Goal: Task Accomplishment & Management: Use online tool/utility

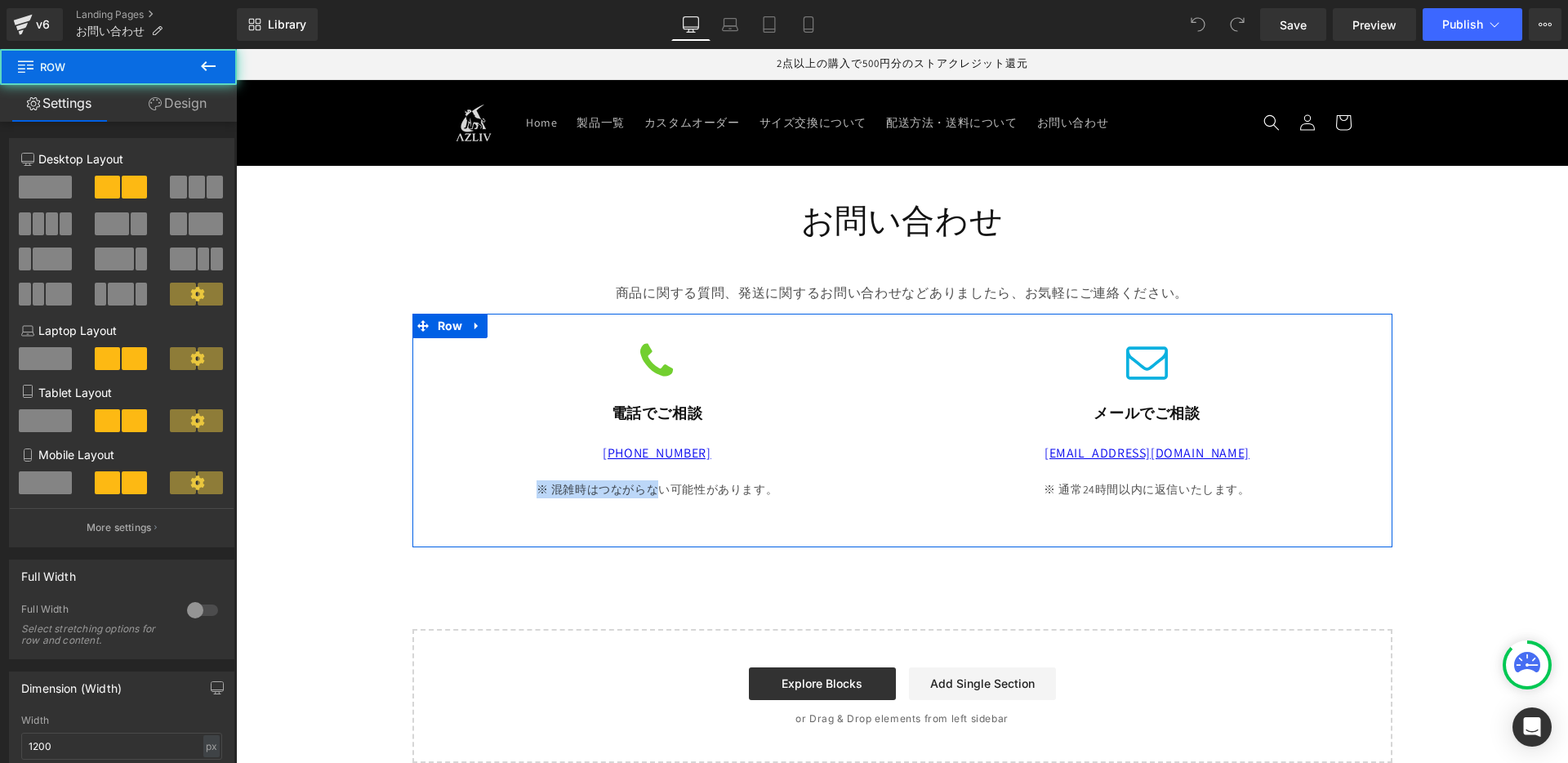
drag, startPoint x: 676, startPoint y: 469, endPoint x: 652, endPoint y: 481, distance: 26.8
click at [652, 481] on div "Icon 電話でご相談 Heading [PHONE_NUMBER] Text Block ※ 混雑時はつながらない可能性があります。 Text Block" at bounding box center [657, 439] width 490 height 202
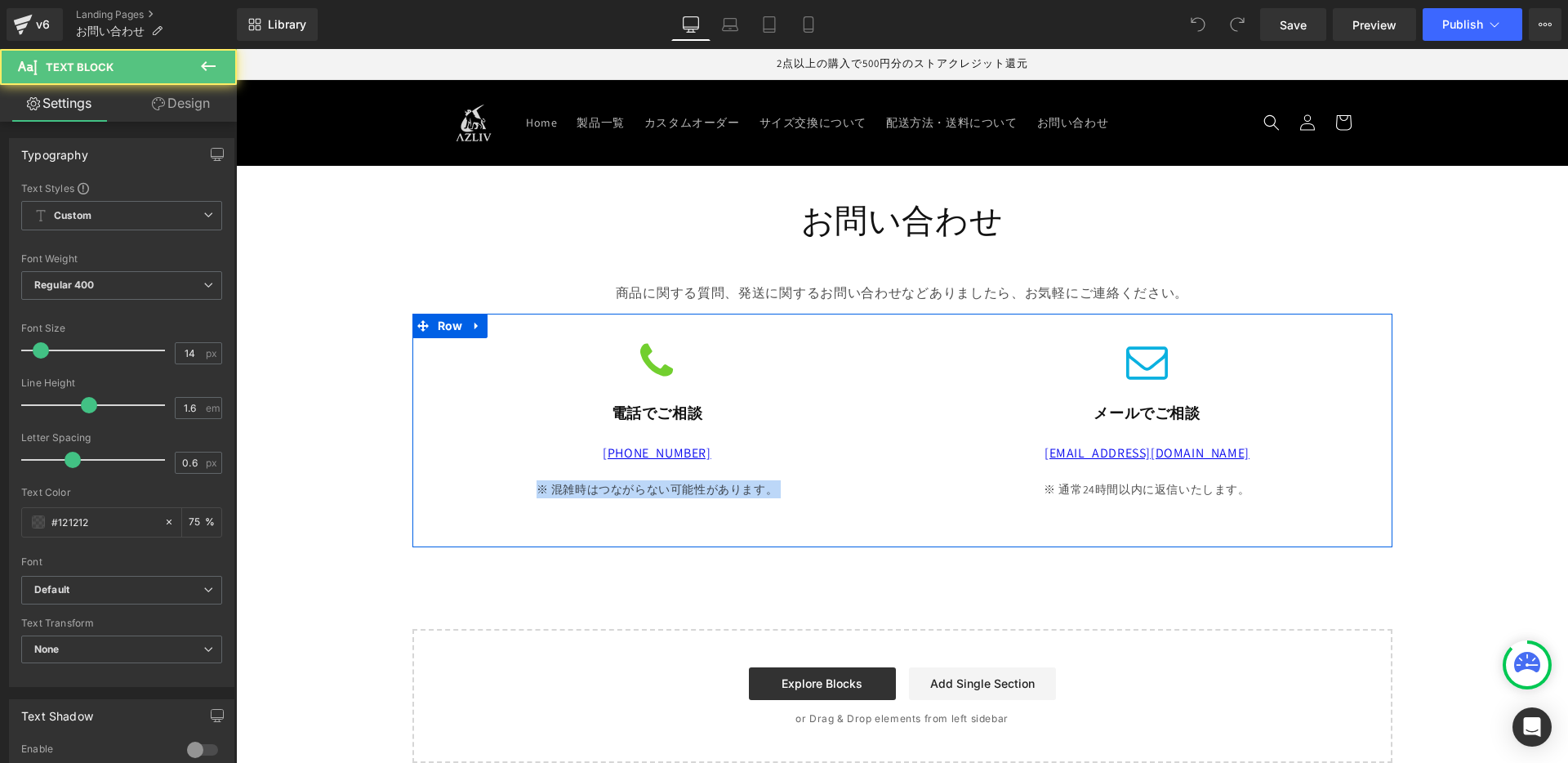
click at [542, 483] on div "※ 混雑時はつながらない可能性があります。" at bounding box center [657, 489] width 465 height 18
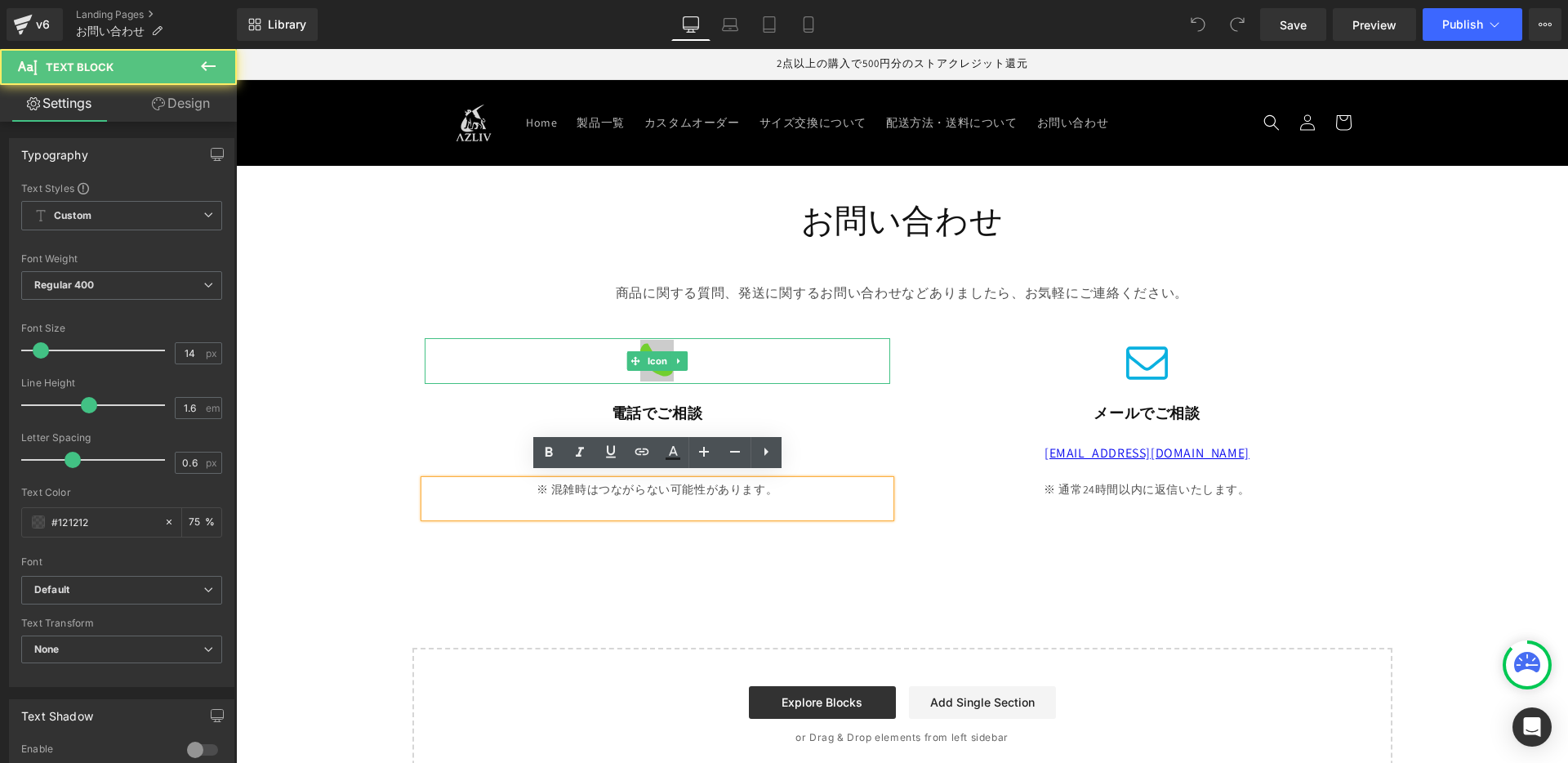
click at [653, 340] on icon at bounding box center [657, 361] width 33 height 41
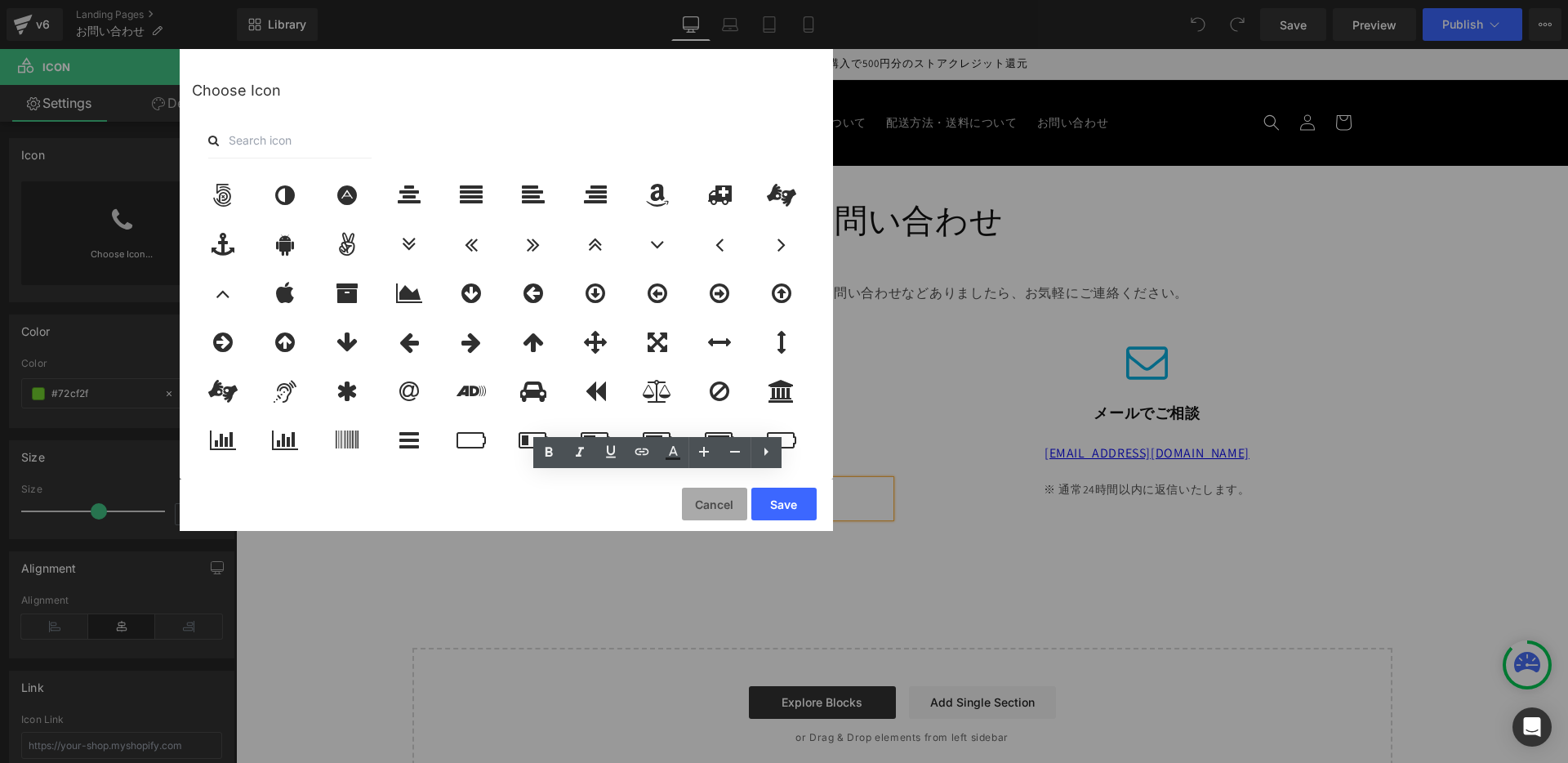
click at [714, 502] on button "Cancel" at bounding box center [714, 503] width 66 height 32
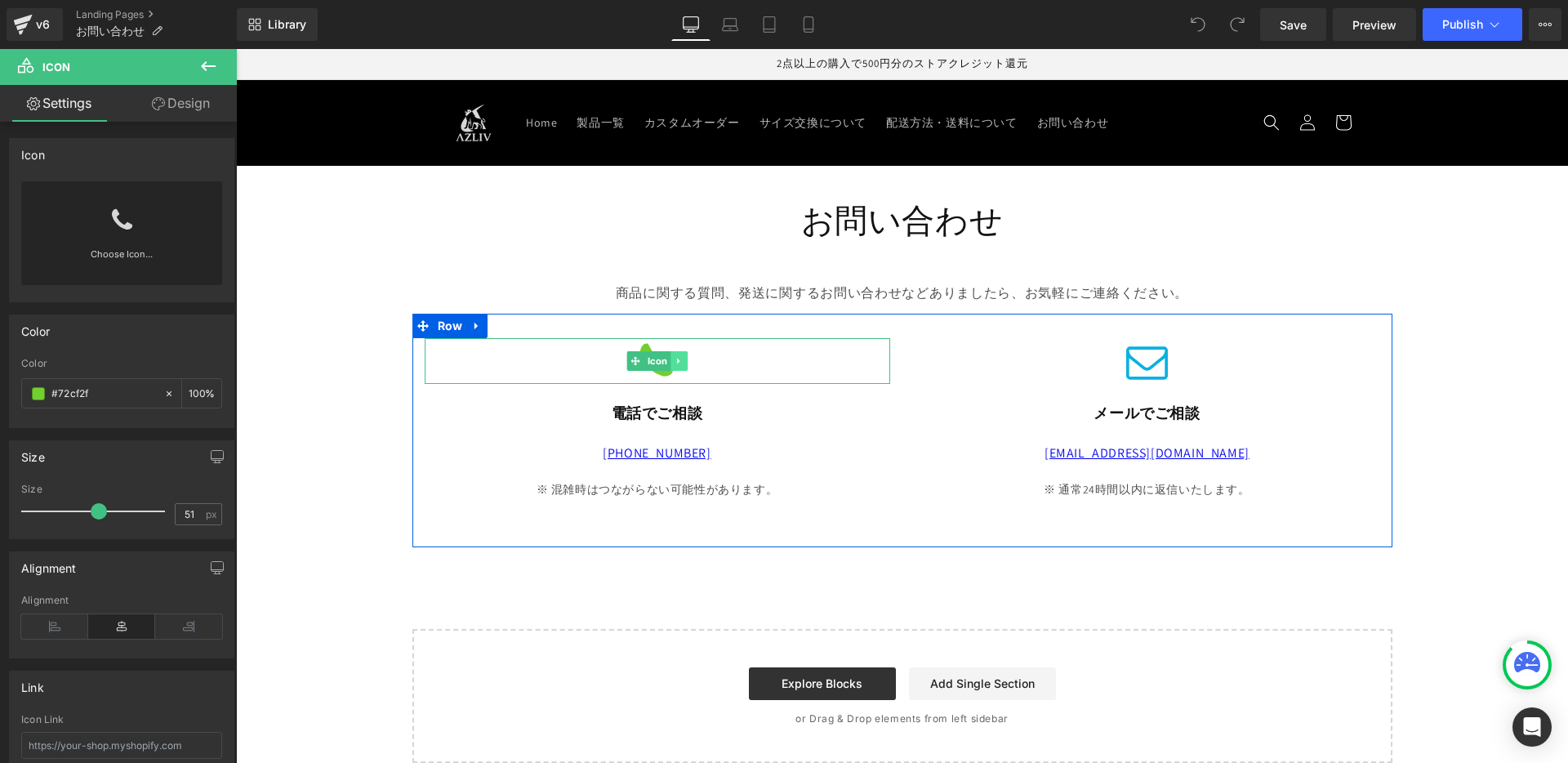
click at [678, 357] on icon at bounding box center [678, 360] width 2 height 6
click at [692, 356] on icon at bounding box center [687, 360] width 9 height 9
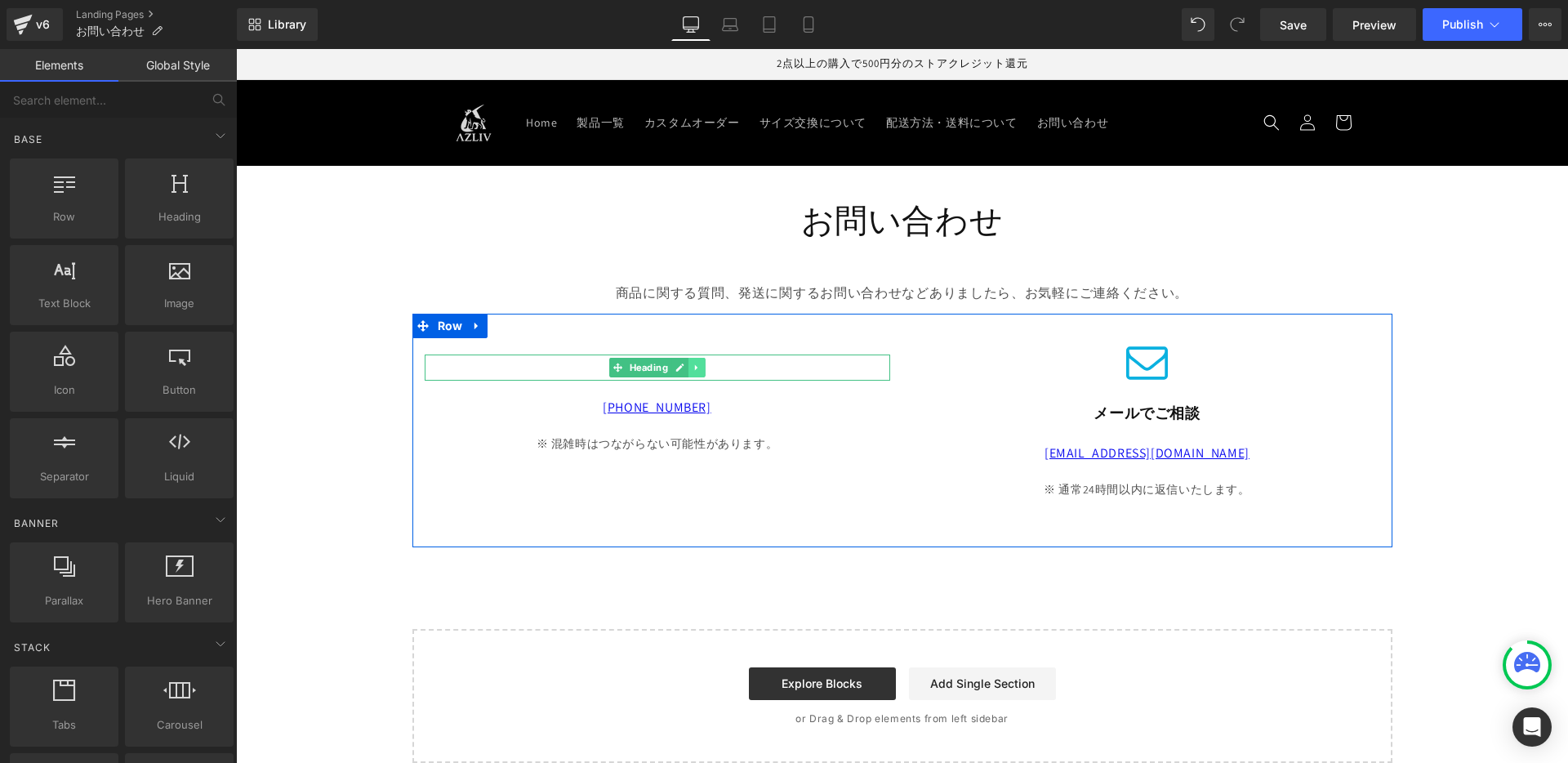
click at [702, 362] on link at bounding box center [697, 367] width 17 height 20
click at [702, 362] on icon at bounding box center [705, 367] width 9 height 9
click at [702, 344] on icon at bounding box center [701, 348] width 9 height 10
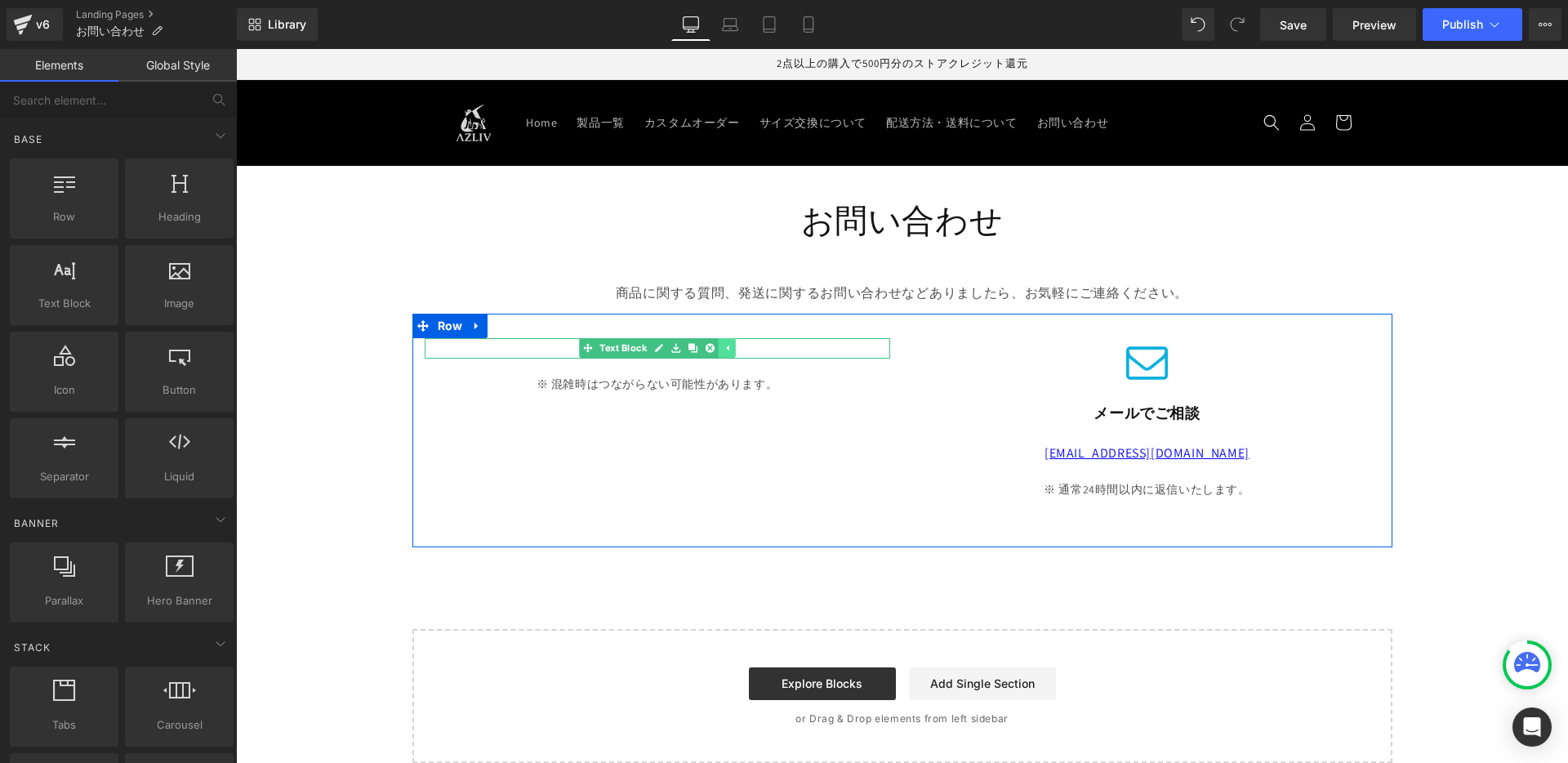
click at [702, 344] on link at bounding box center [710, 348] width 17 height 20
click at [701, 360] on icon at bounding box center [701, 363] width 9 height 10
click at [705, 360] on icon at bounding box center [709, 363] width 9 height 10
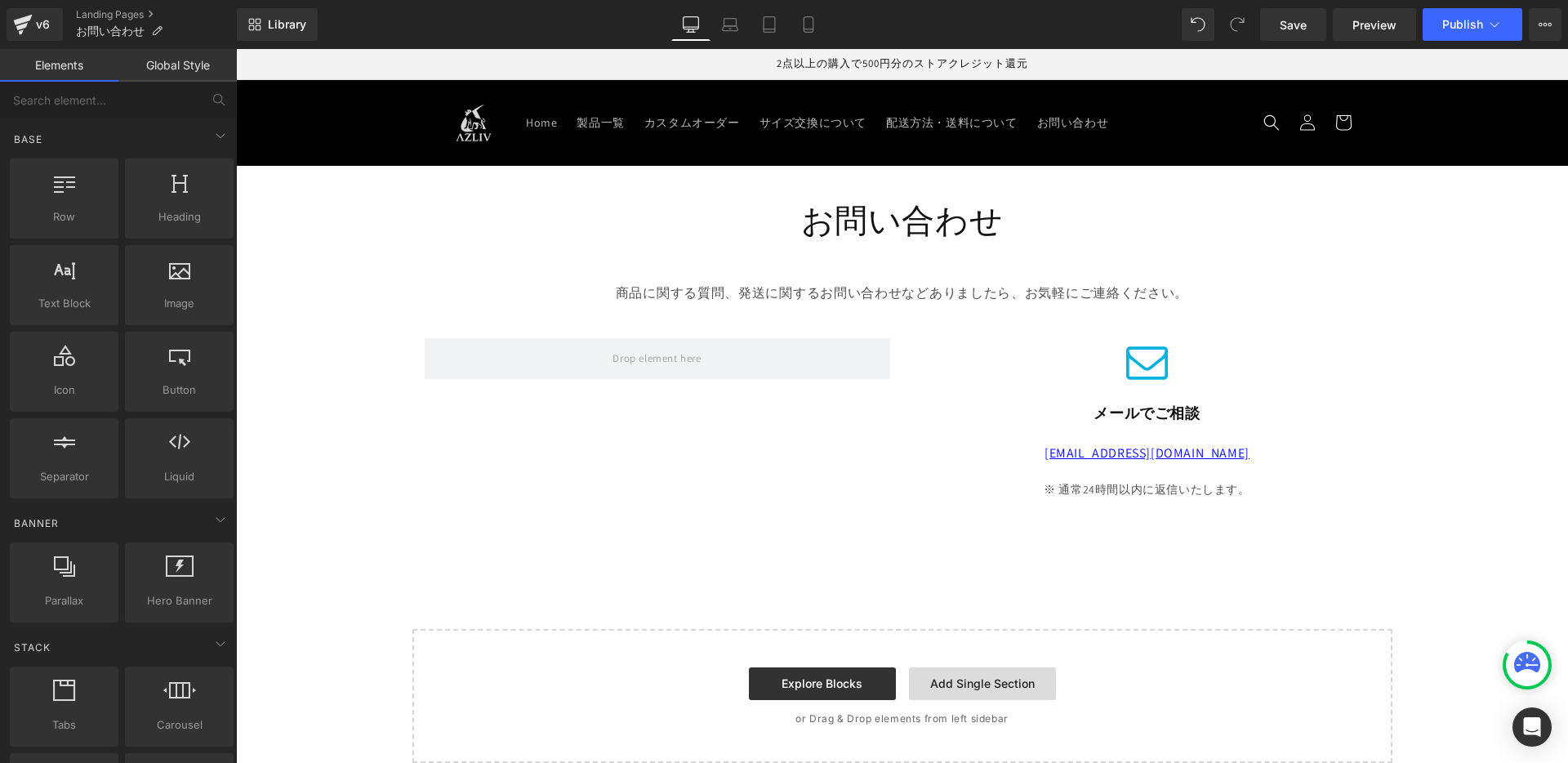
click at [944, 692] on link "Add Single Section" at bounding box center [982, 683] width 147 height 32
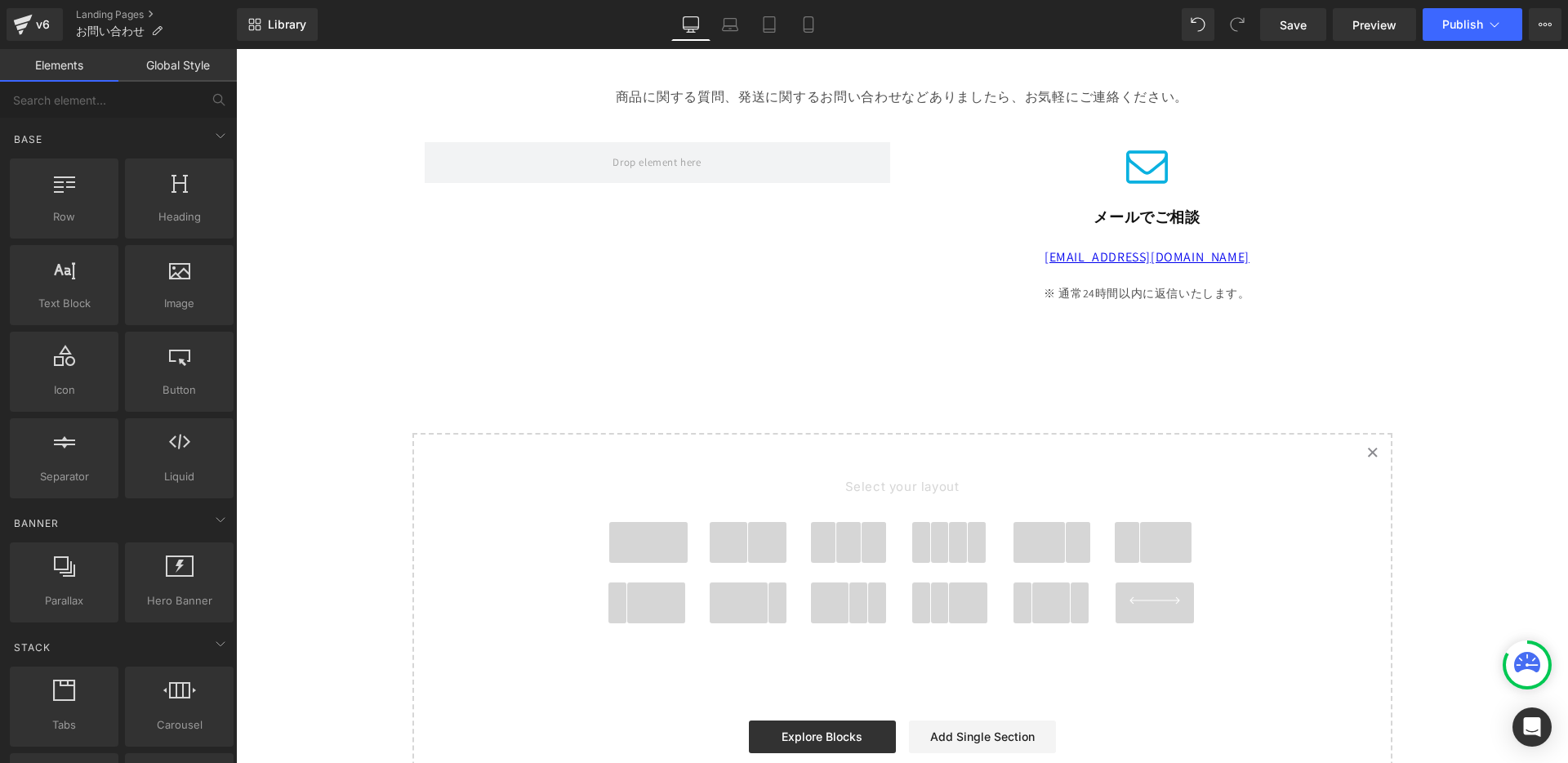
scroll to position [211, 0]
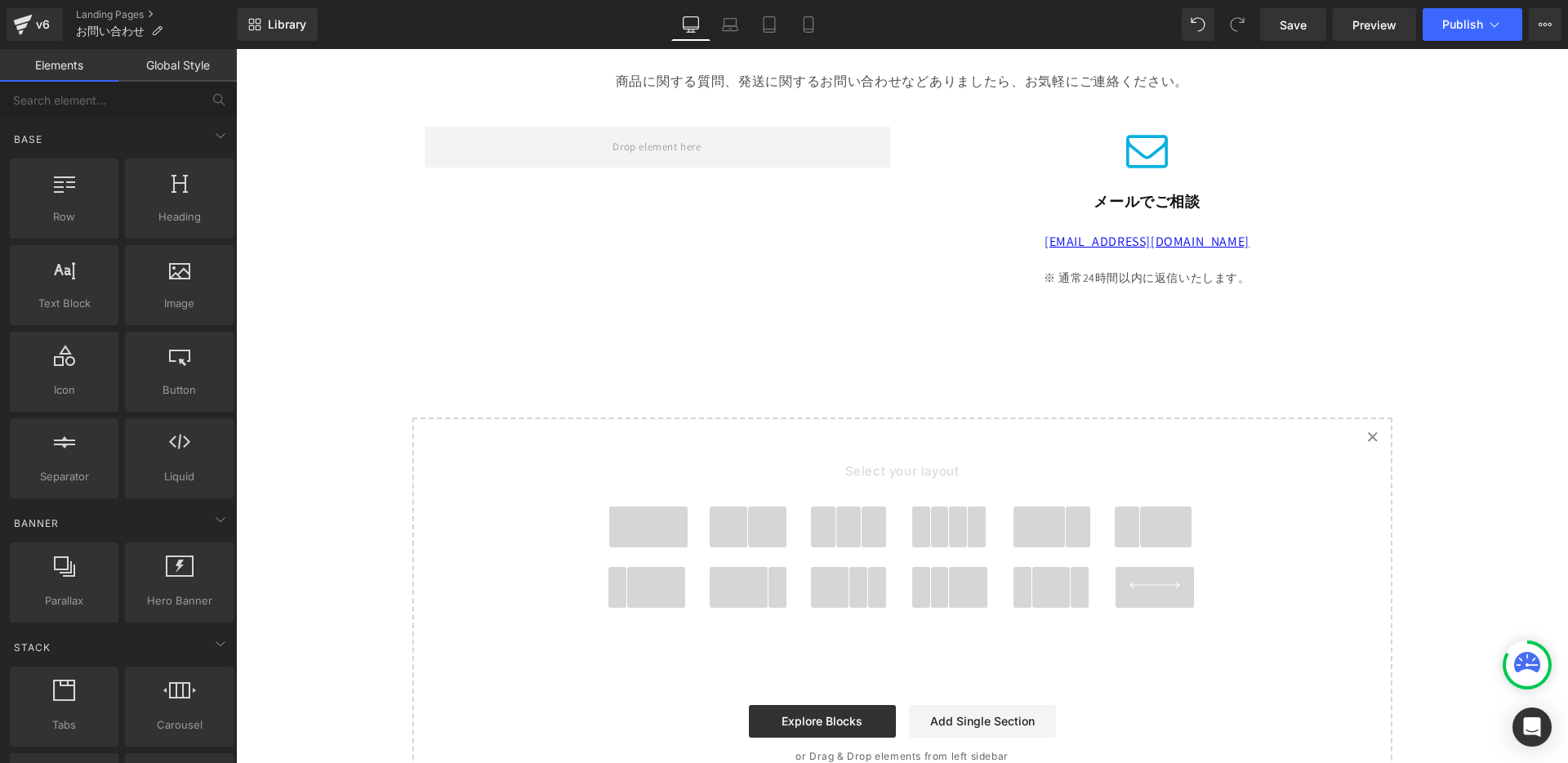
click at [649, 535] on span at bounding box center [648, 527] width 79 height 41
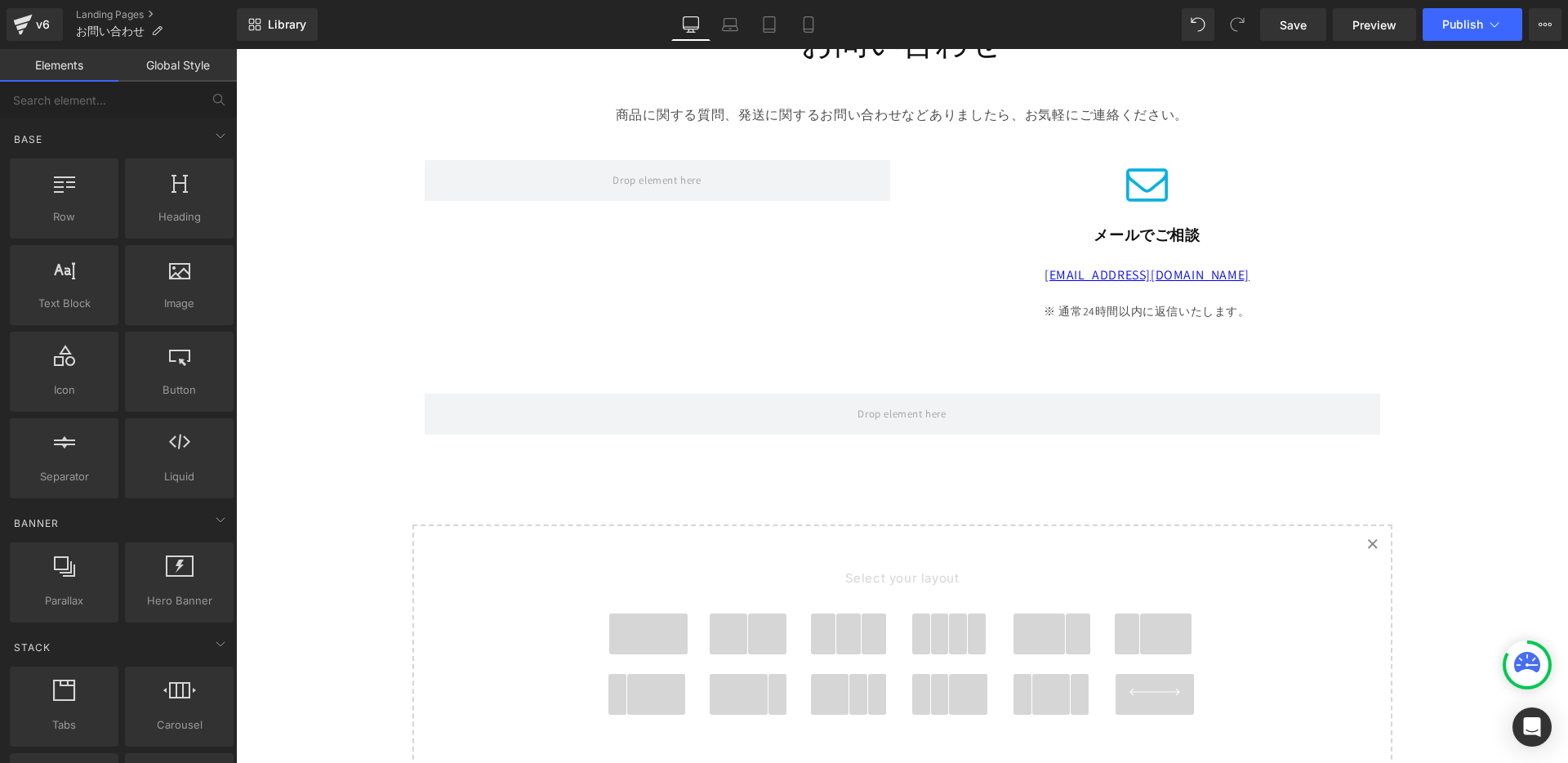
scroll to position [160, 0]
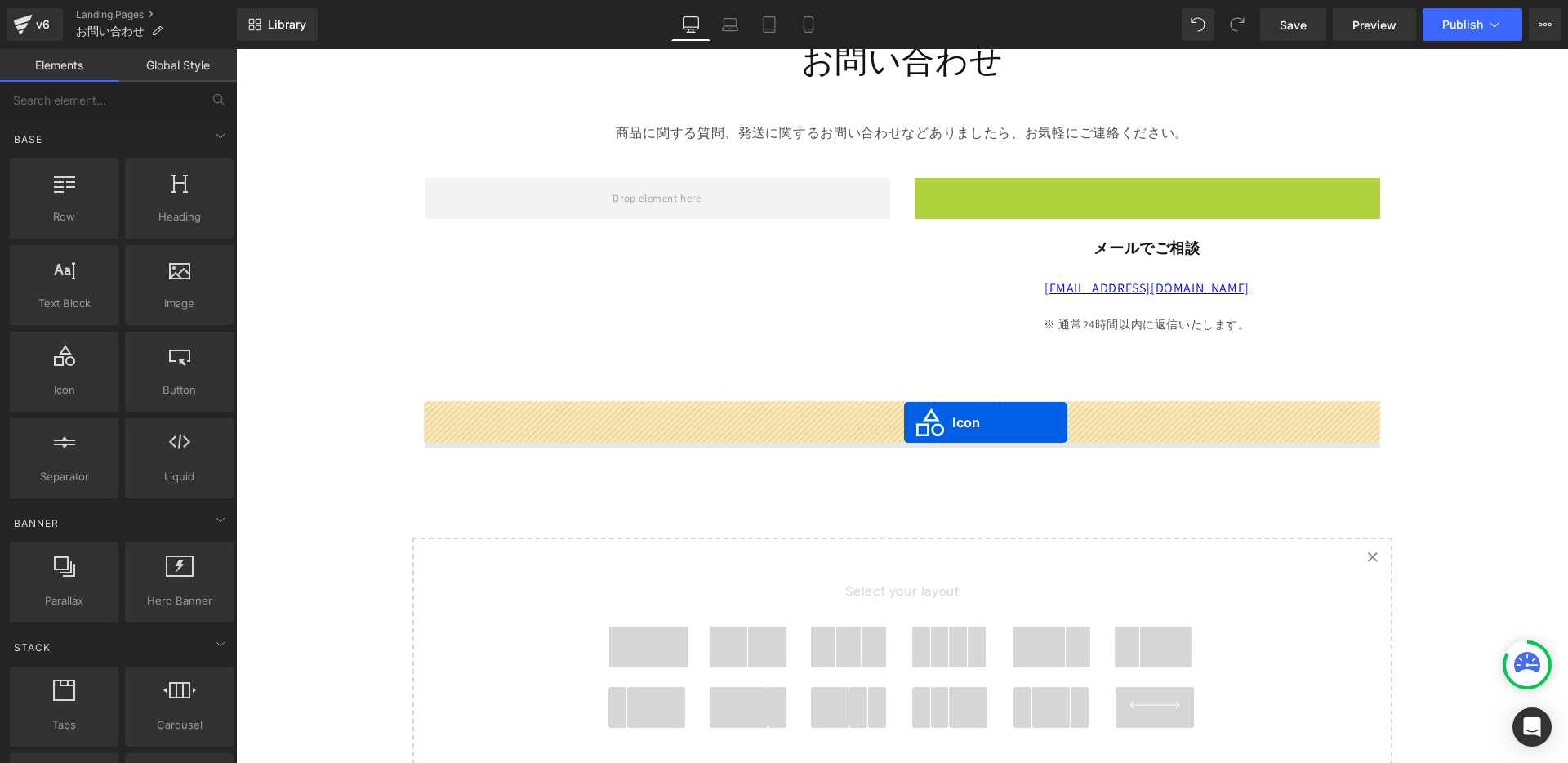
drag, startPoint x: 1120, startPoint y: 199, endPoint x: 904, endPoint y: 422, distance: 310.5
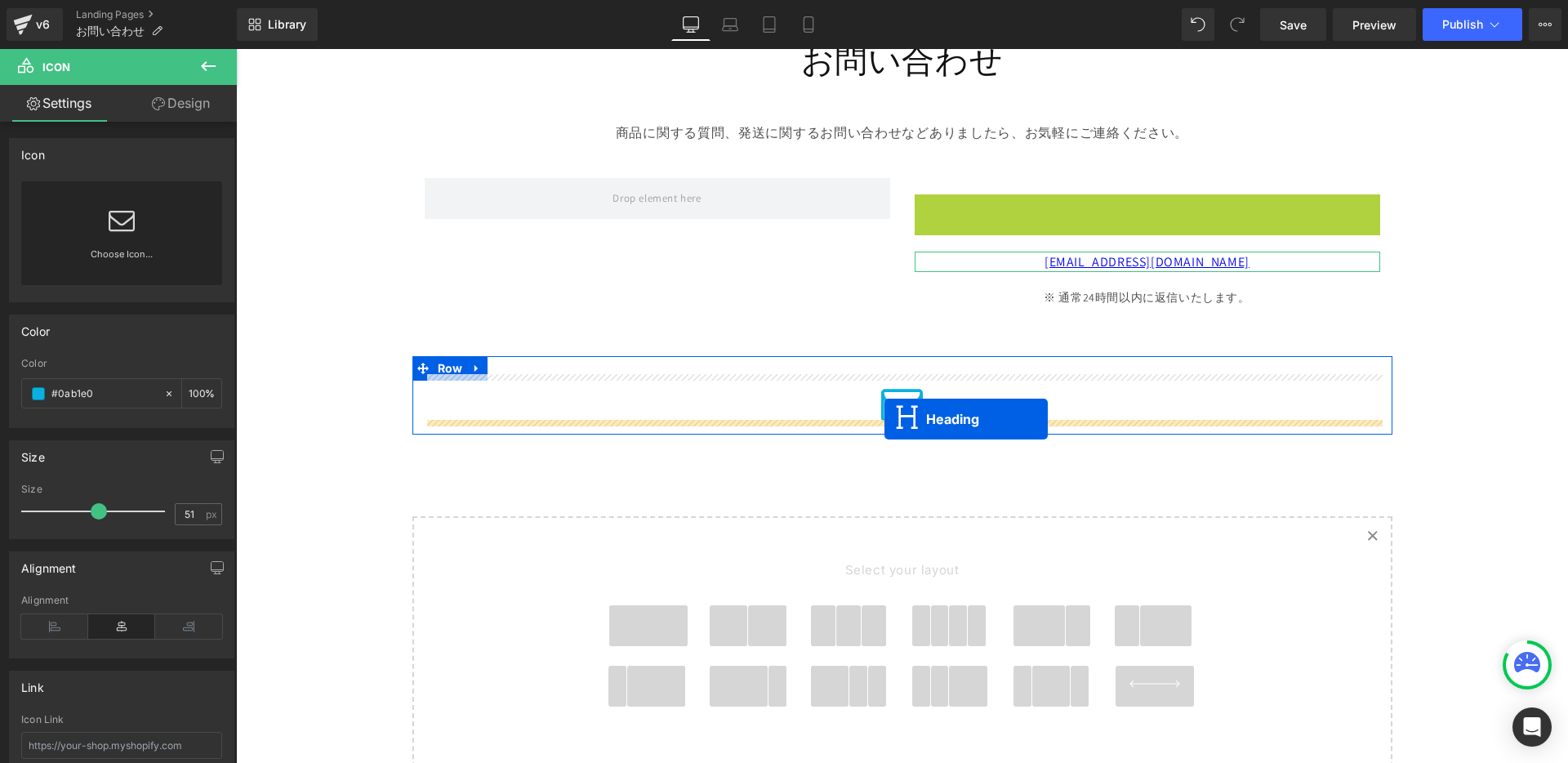
drag, startPoint x: 1105, startPoint y: 200, endPoint x: 885, endPoint y: 419, distance: 310.4
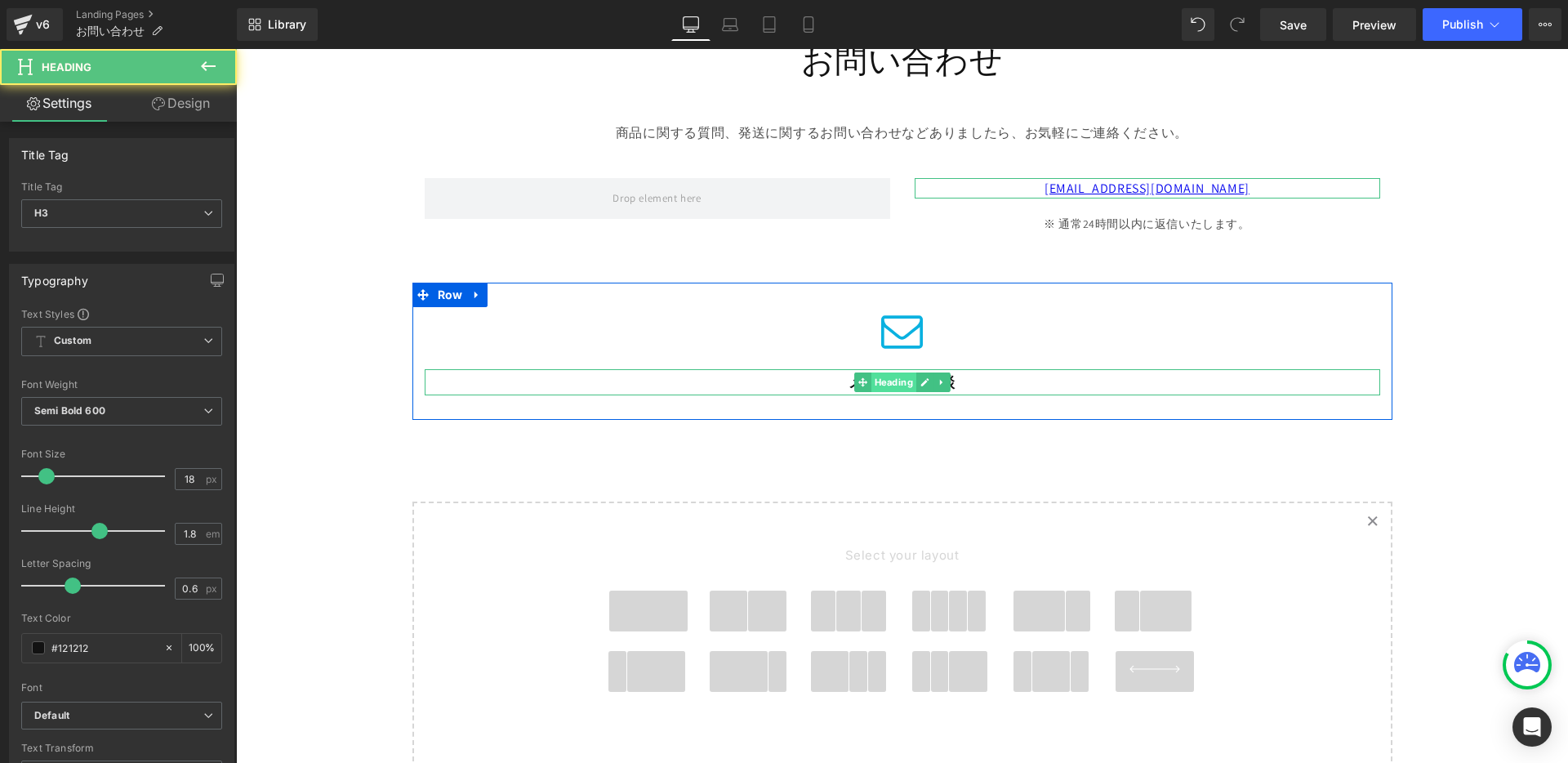
click at [875, 374] on span "Heading" at bounding box center [893, 382] width 45 height 20
click at [1061, 360] on div "Icon メールでご相談 Heading" at bounding box center [902, 359] width 980 height 105
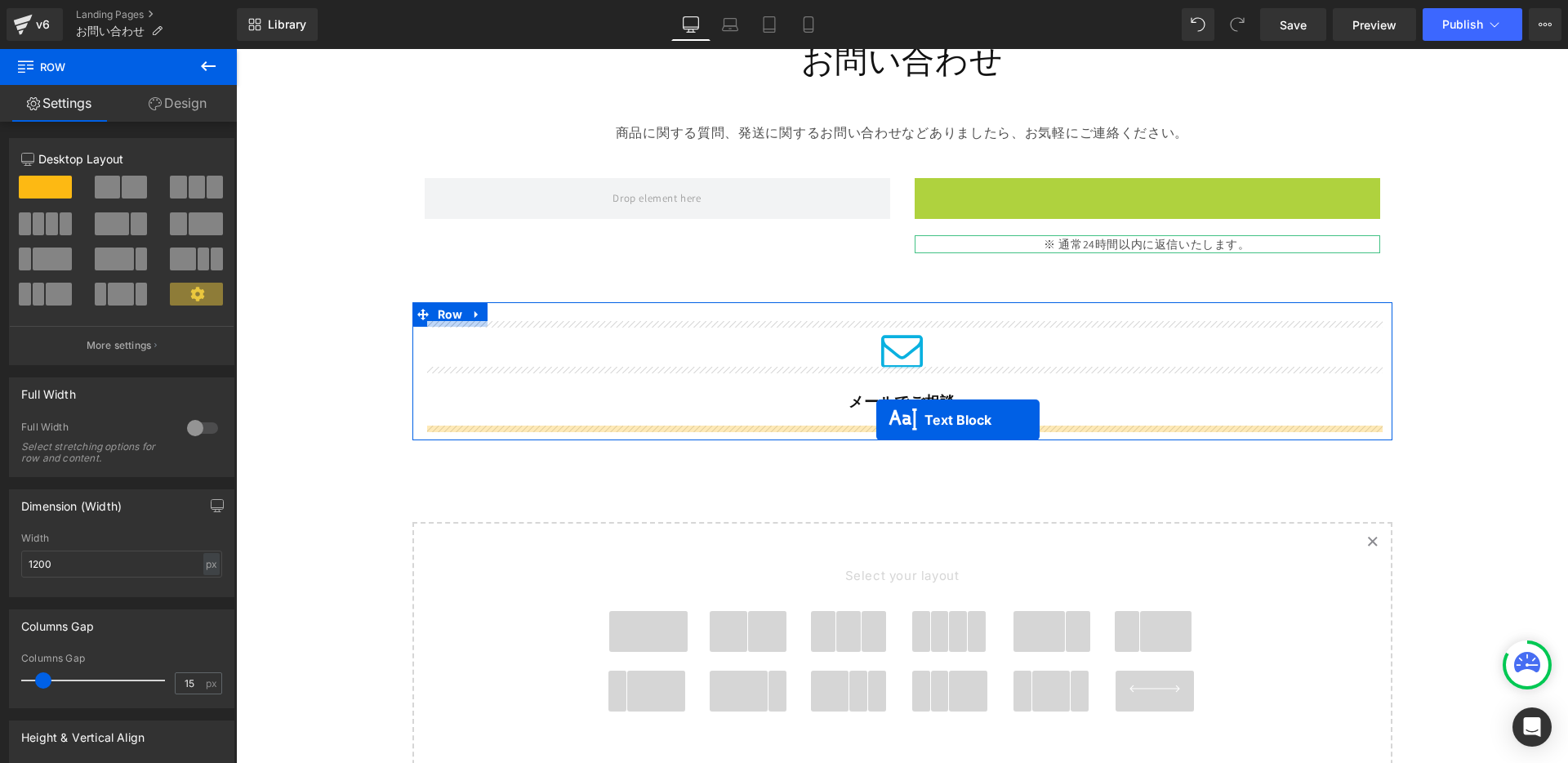
drag, startPoint x: 1096, startPoint y: 181, endPoint x: 876, endPoint y: 419, distance: 324.1
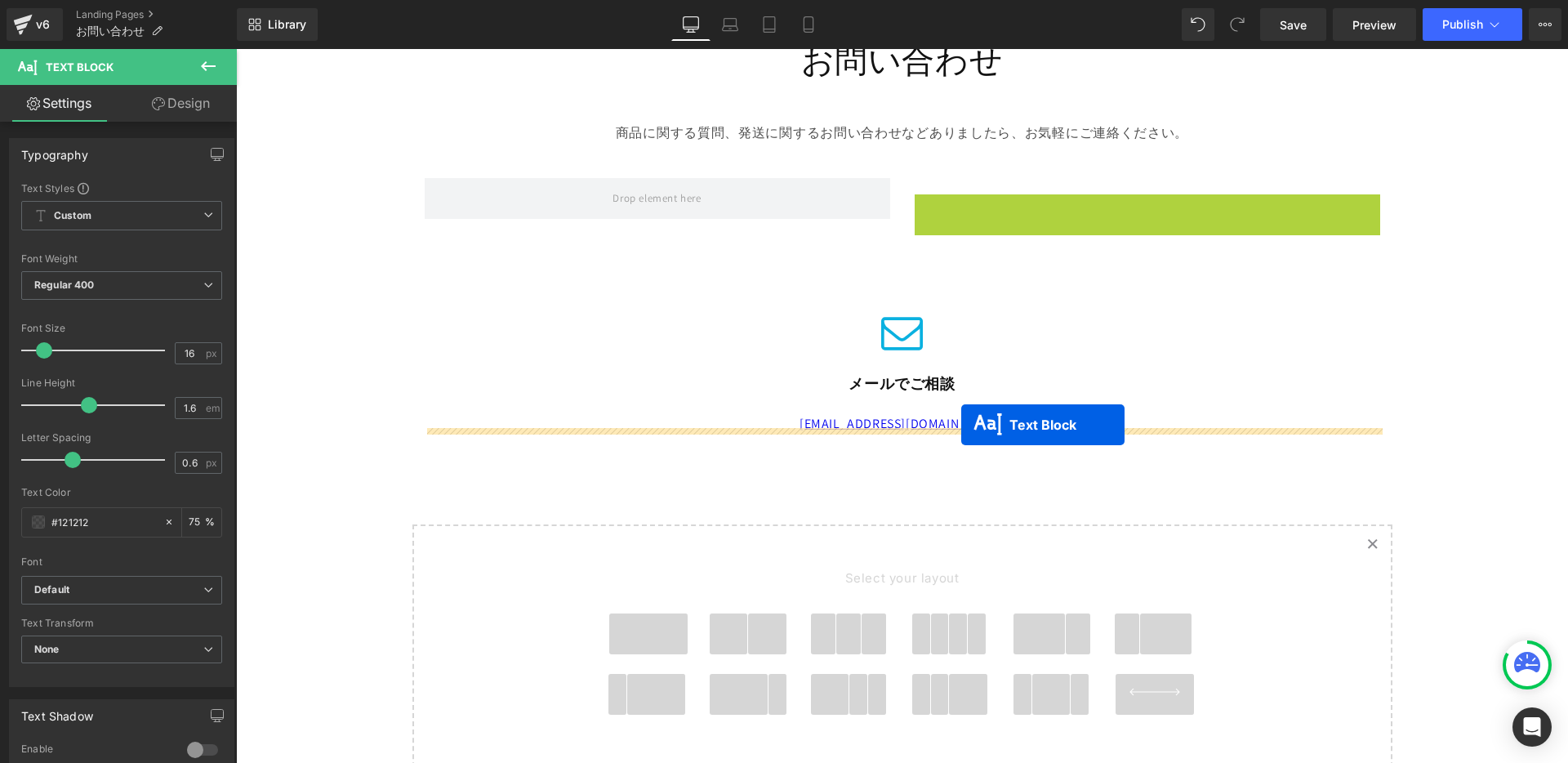
drag, startPoint x: 1101, startPoint y: 198, endPoint x: 961, endPoint y: 425, distance: 266.7
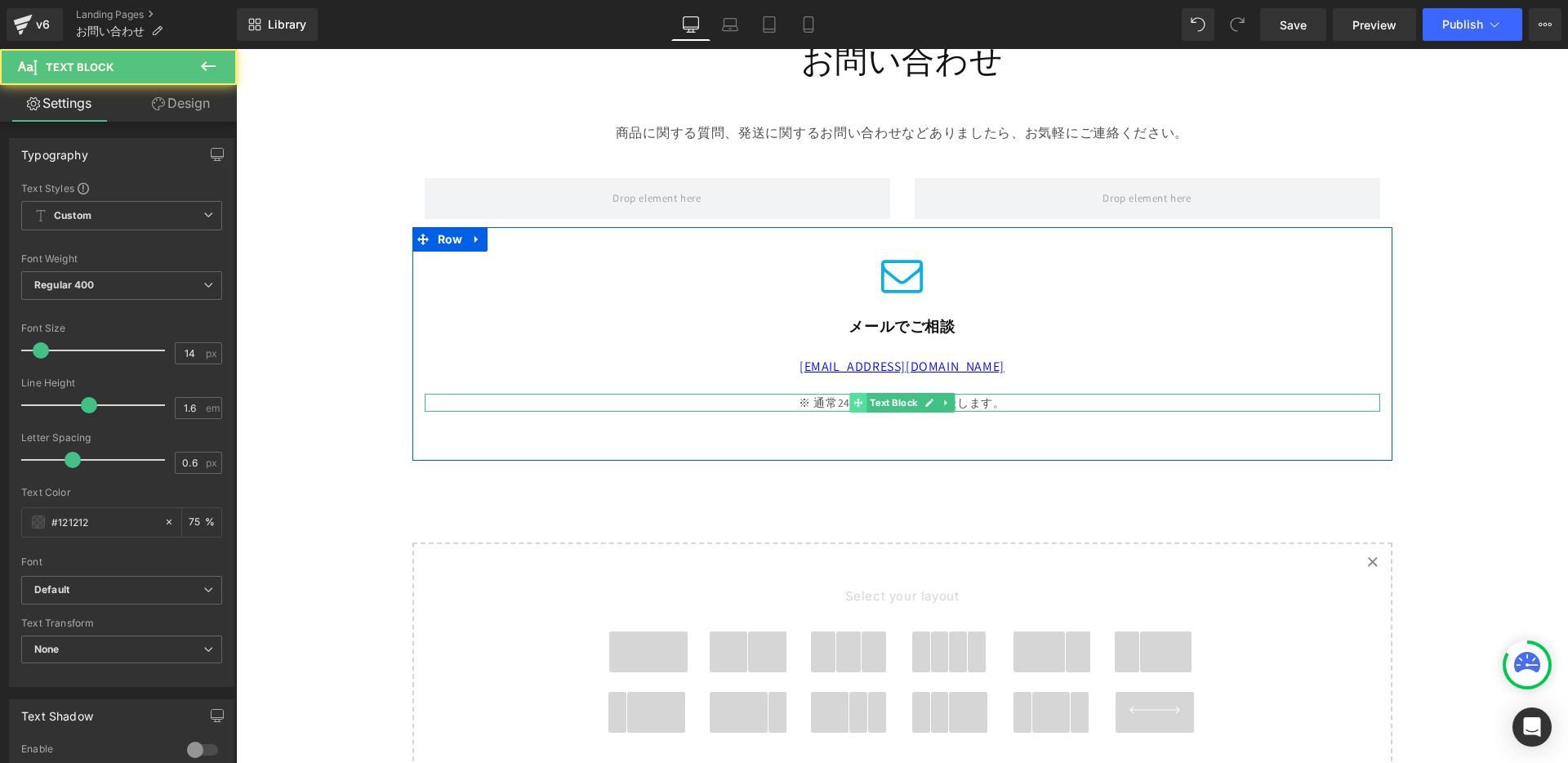
click at [857, 398] on icon at bounding box center [857, 402] width 9 height 9
click at [1026, 397] on div "※ 通常24時間以内に返信いたします。" at bounding box center [902, 403] width 955 height 18
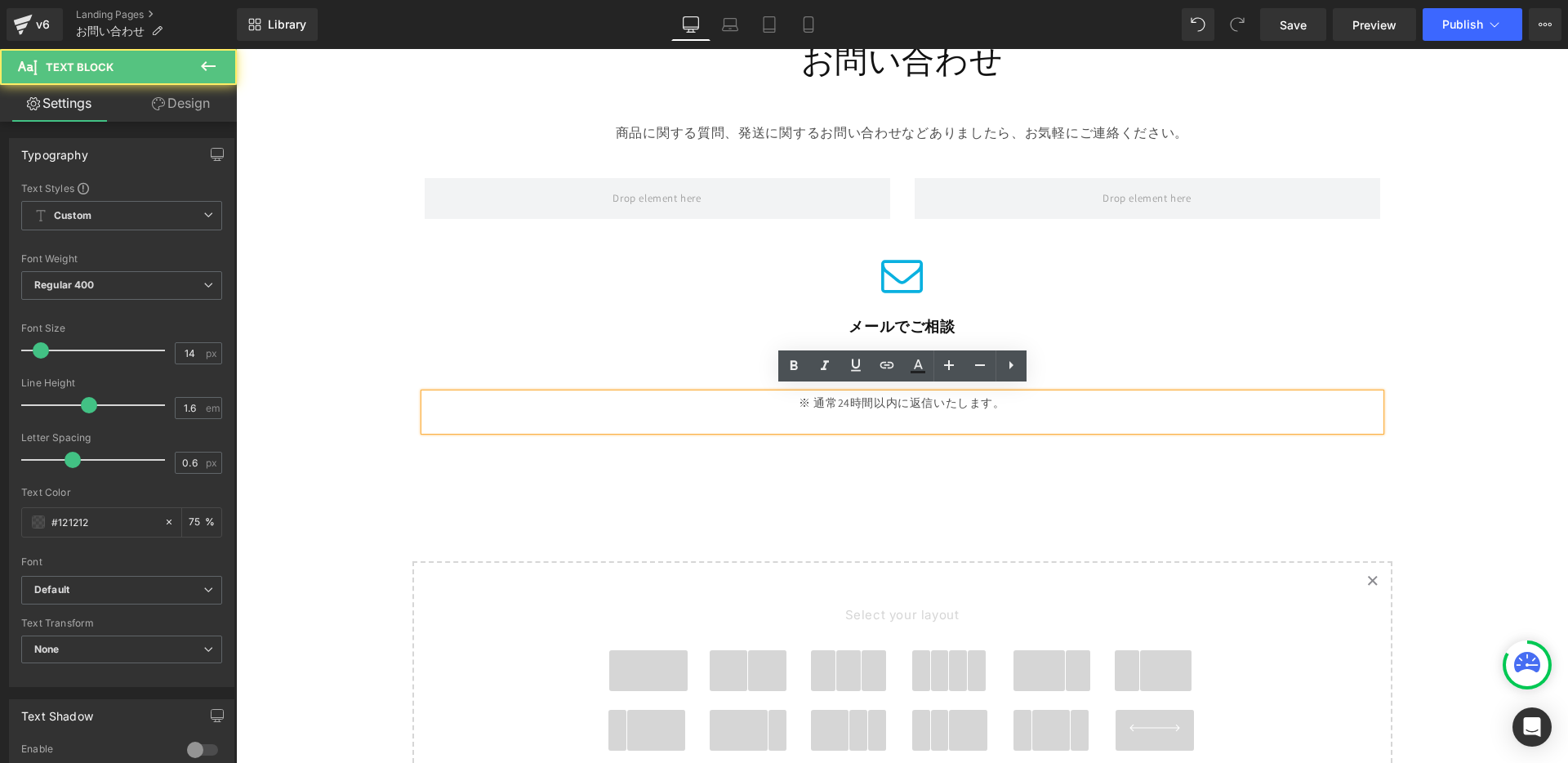
click at [1006, 397] on div "※ 通常24時間以内に返信いたします。" at bounding box center [902, 412] width 955 height 36
click at [998, 400] on div "※ 通常24時間以内に返信いたします。" at bounding box center [902, 412] width 955 height 36
click at [1017, 403] on div "※ 通常24時間以内に返信いたします。" at bounding box center [902, 412] width 955 height 36
click at [690, 366] on div "[EMAIL_ADDRESS][DOMAIN_NAME]" at bounding box center [902, 367] width 955 height 22
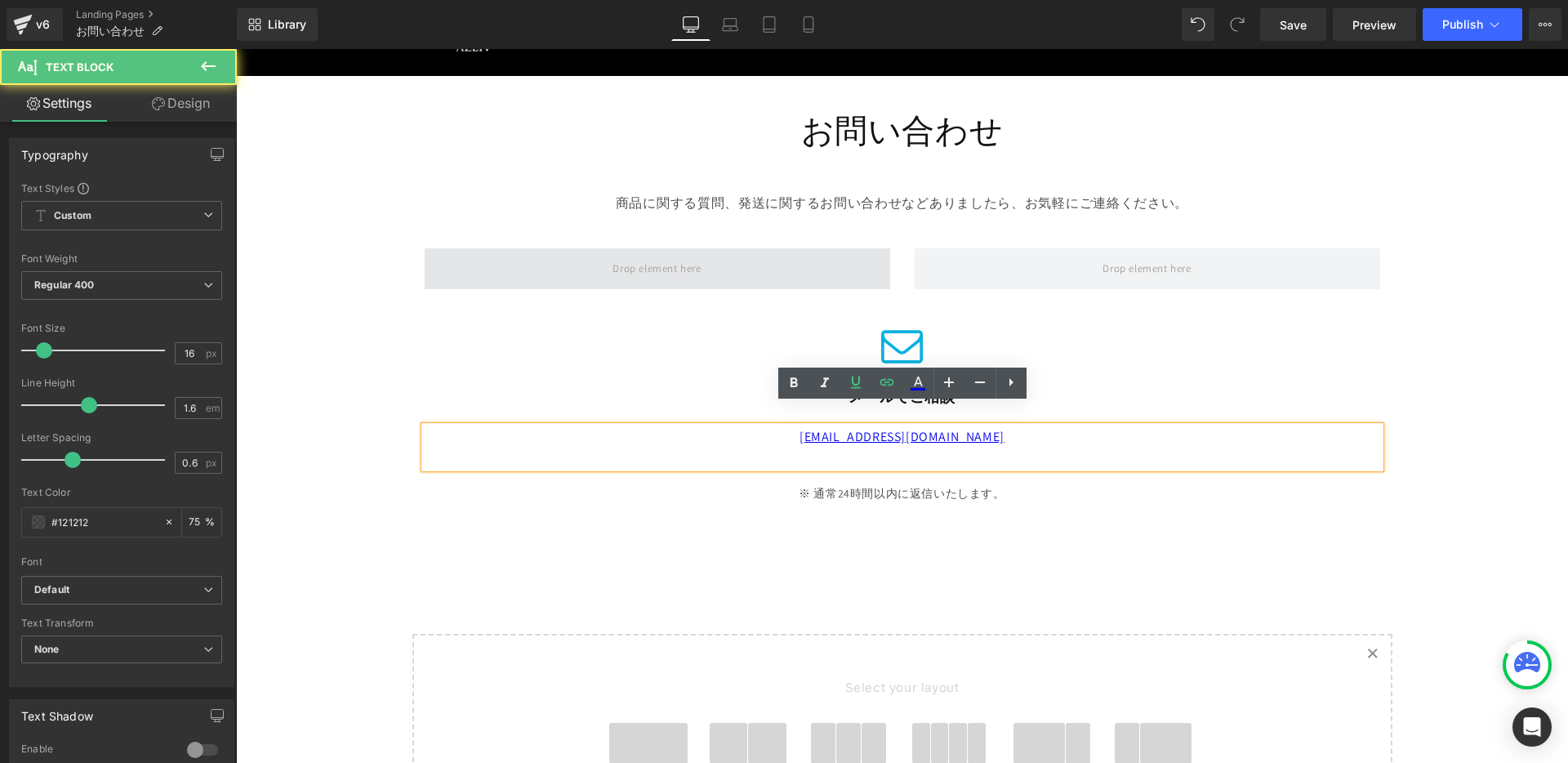
scroll to position [85, 0]
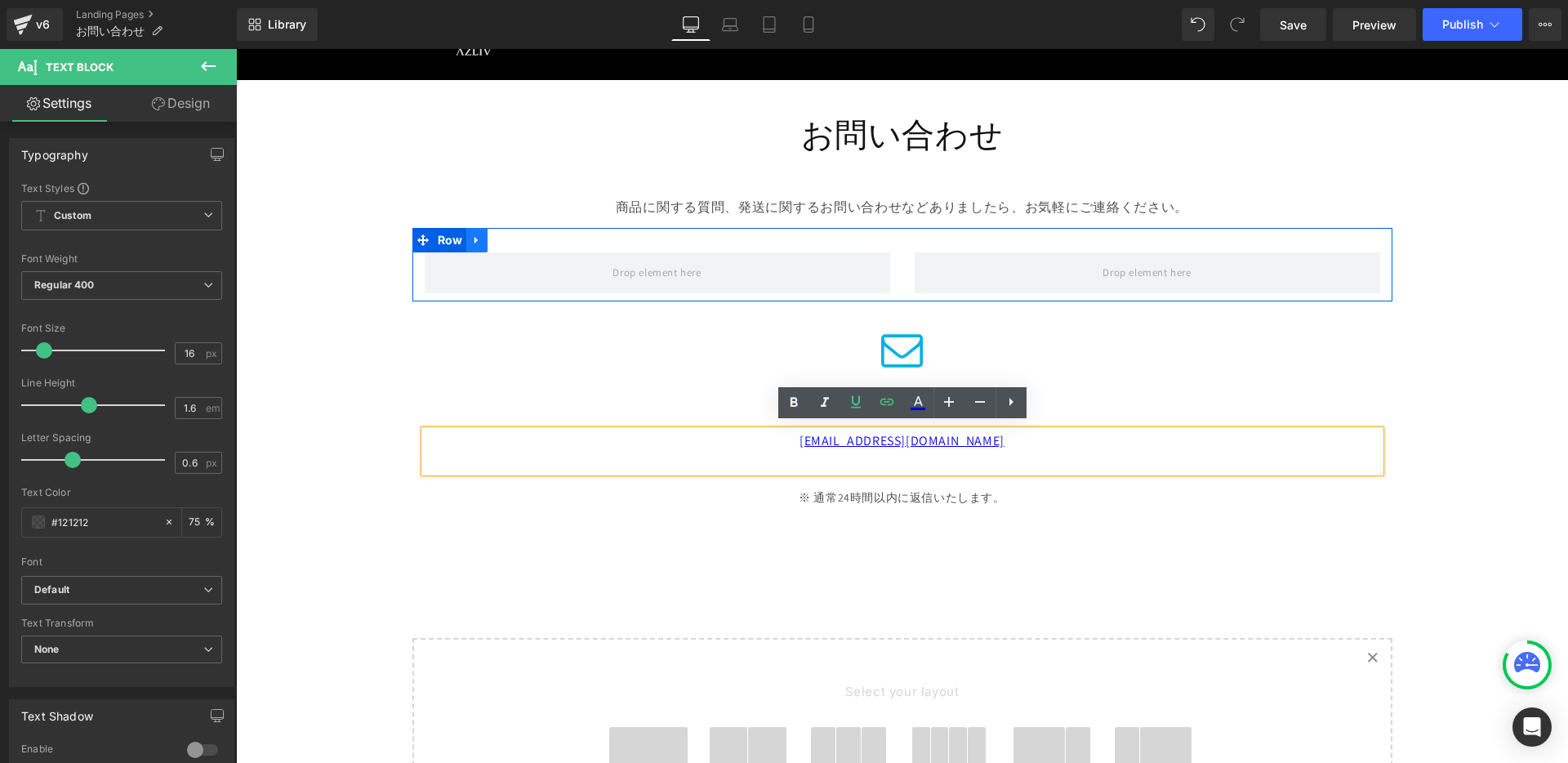
click at [477, 236] on icon at bounding box center [476, 240] width 3 height 7
click at [517, 238] on icon at bounding box center [520, 241] width 12 height 12
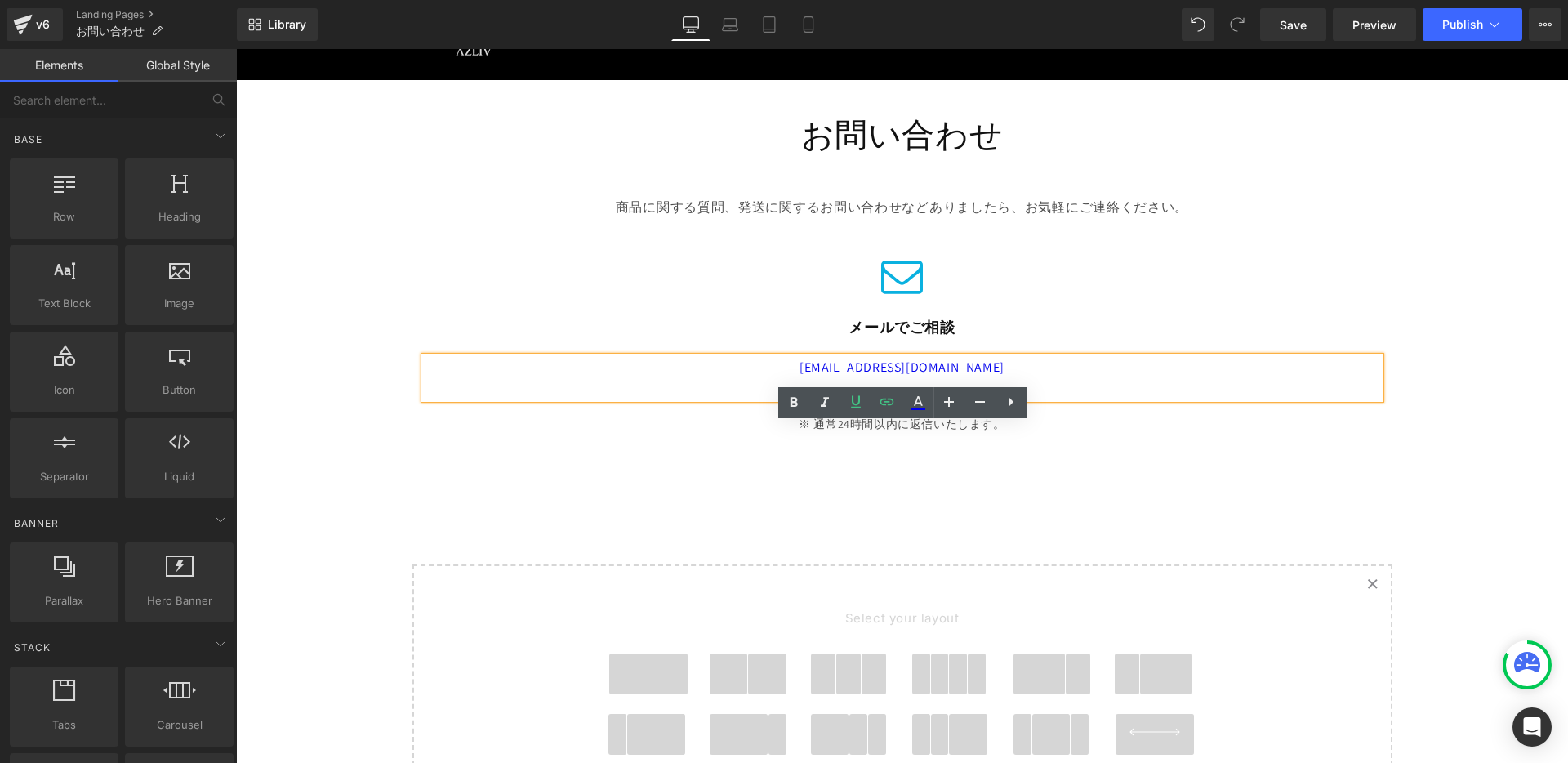
click at [318, 294] on div "お問い合わせ Heading Row 商品に関する質問、発送に関するお問い合わせなどありましたら、お気軽にご連絡ください。 Text Block Row Ic…" at bounding box center [902, 513] width 1332 height 867
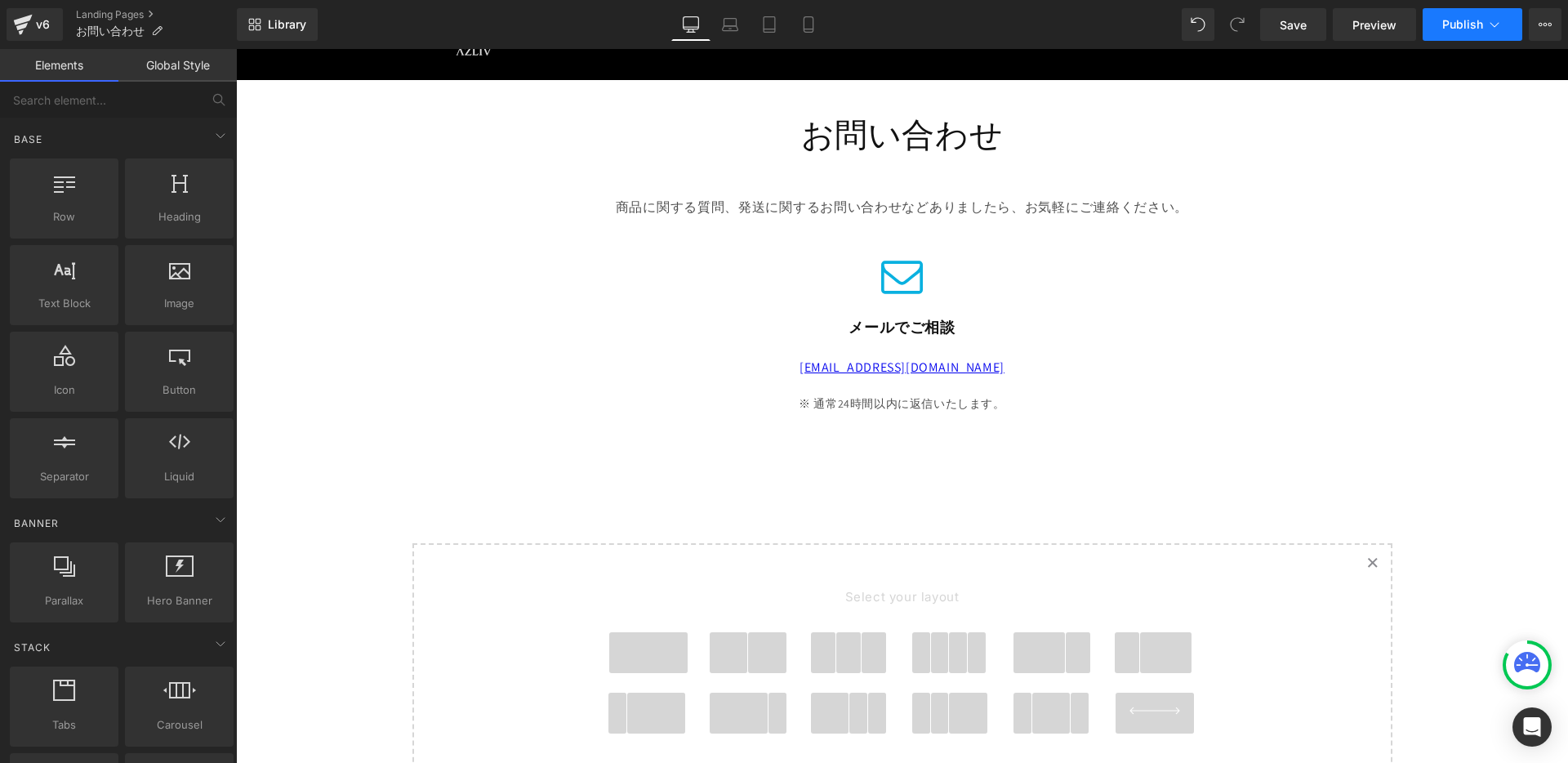
click at [1447, 30] on span "Publish" at bounding box center [1462, 25] width 41 height 13
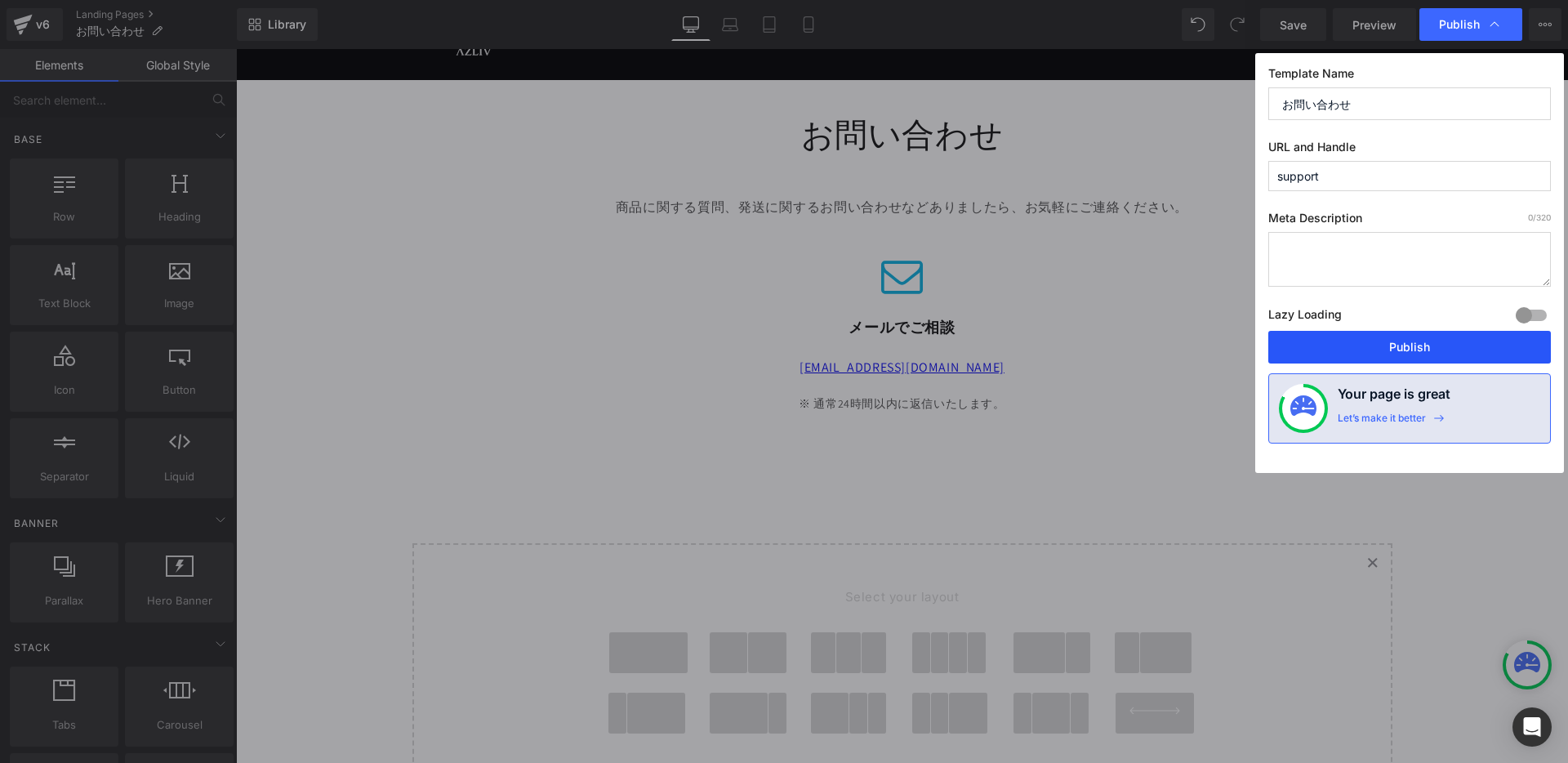
click at [1414, 351] on button "Publish" at bounding box center [1410, 347] width 283 height 32
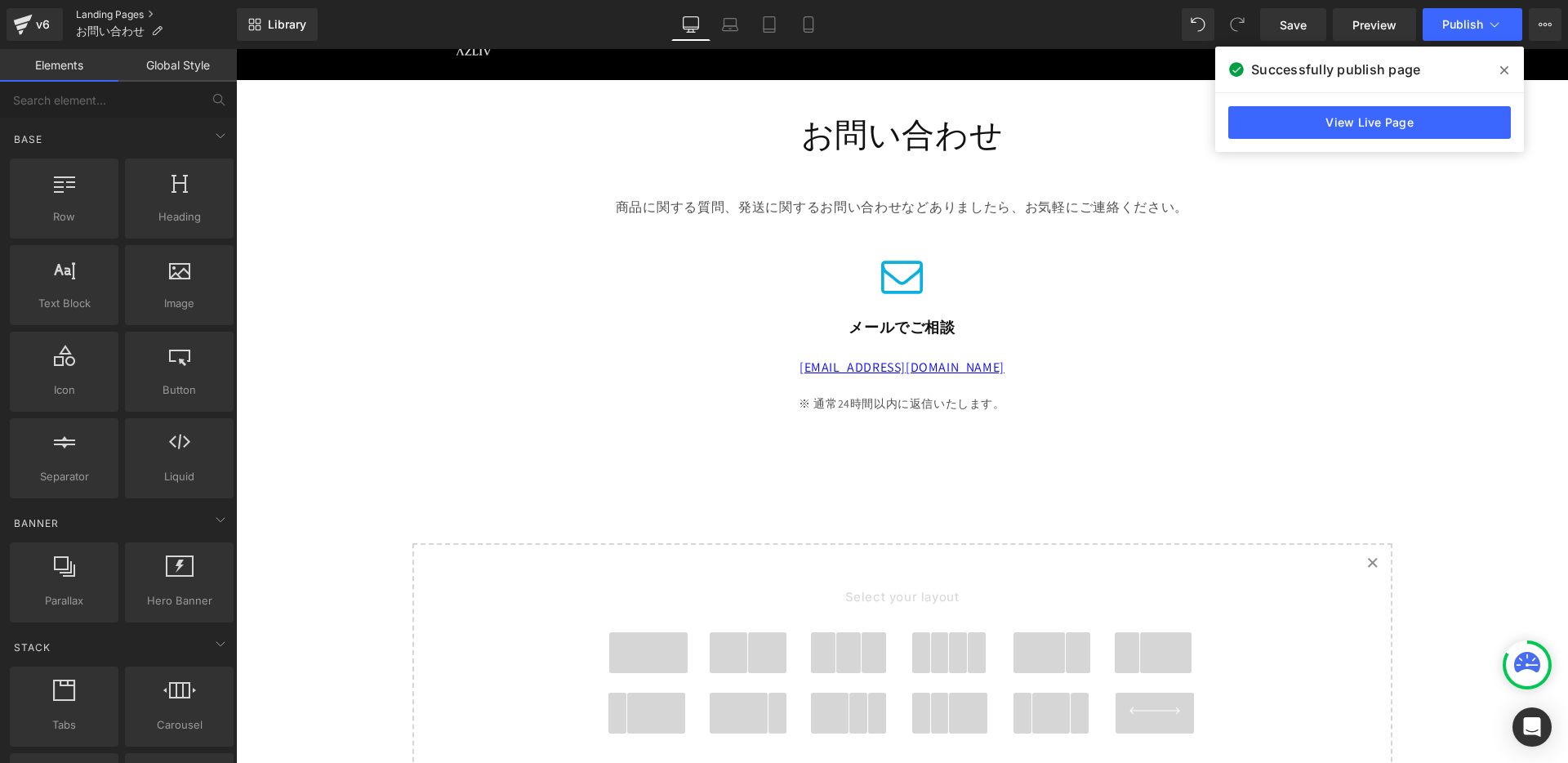
click at [109, 11] on link "Landing Pages" at bounding box center [157, 15] width 161 height 13
